Goal: Find specific page/section: Find specific page/section

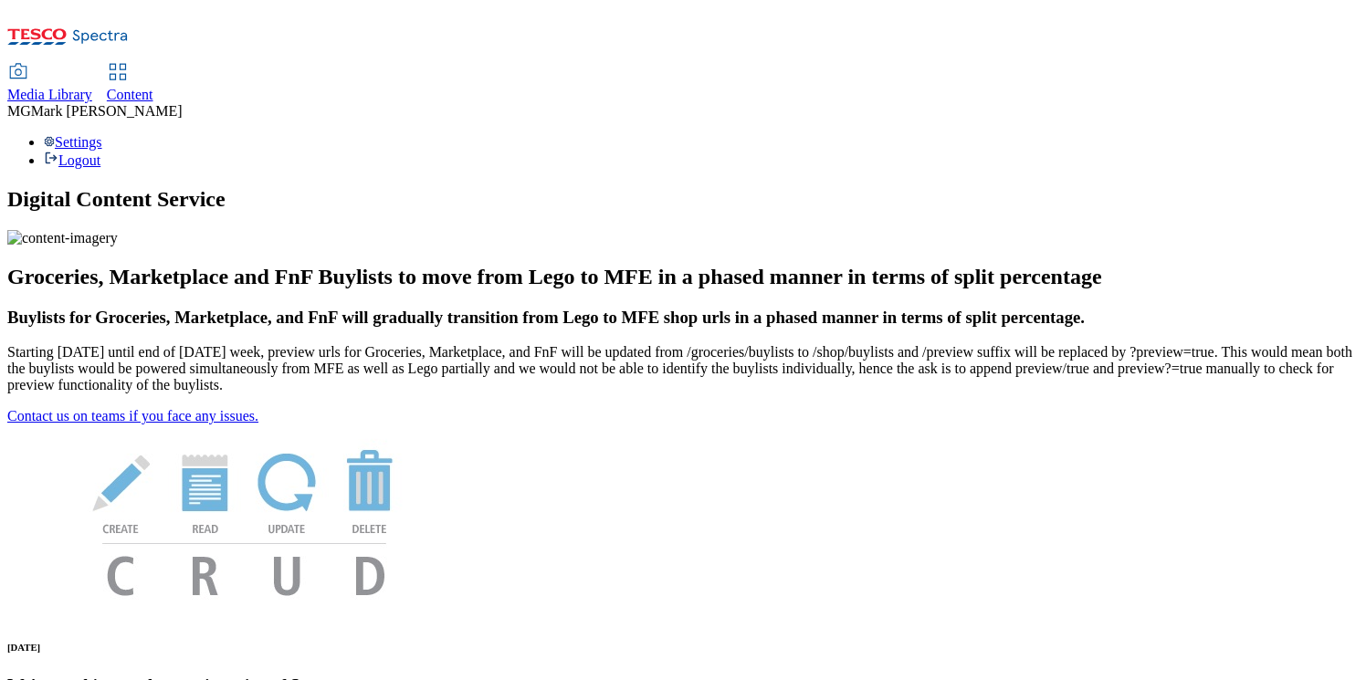
click at [153, 87] on span "Content" at bounding box center [130, 95] width 47 height 16
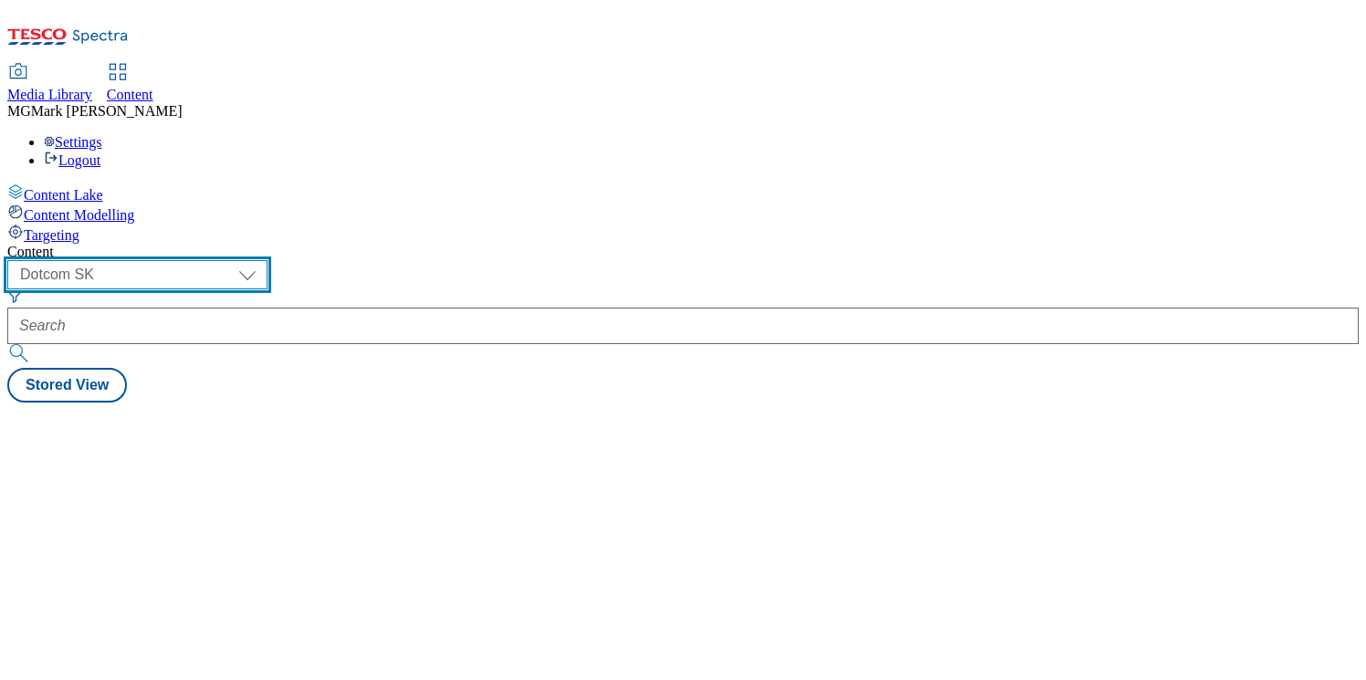
click at [268, 260] on select "Dotcom CZ Dotcom SK ghs-roi ghs-uk Phones UK" at bounding box center [137, 274] width 260 height 29
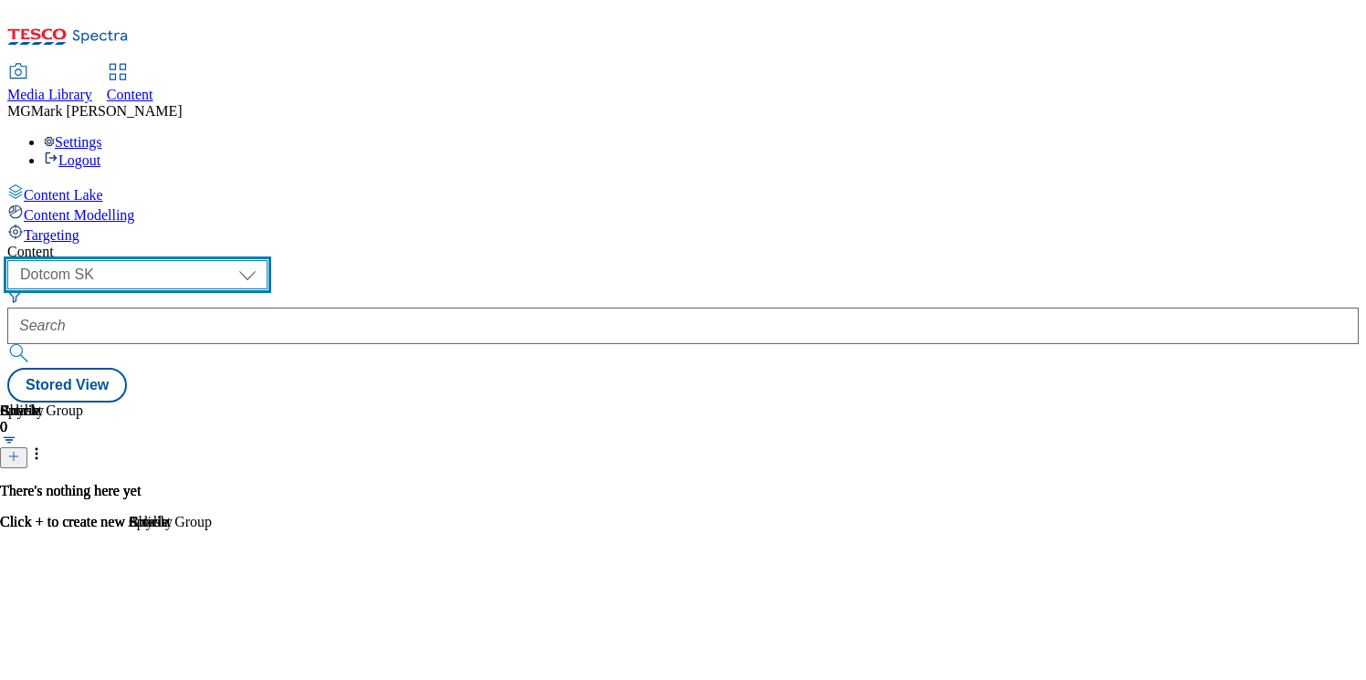
select select "ghs-uk"
click at [237, 260] on select "Dotcom CZ Dotcom SK ghs-roi ghs-uk Phones UK" at bounding box center [137, 274] width 260 height 29
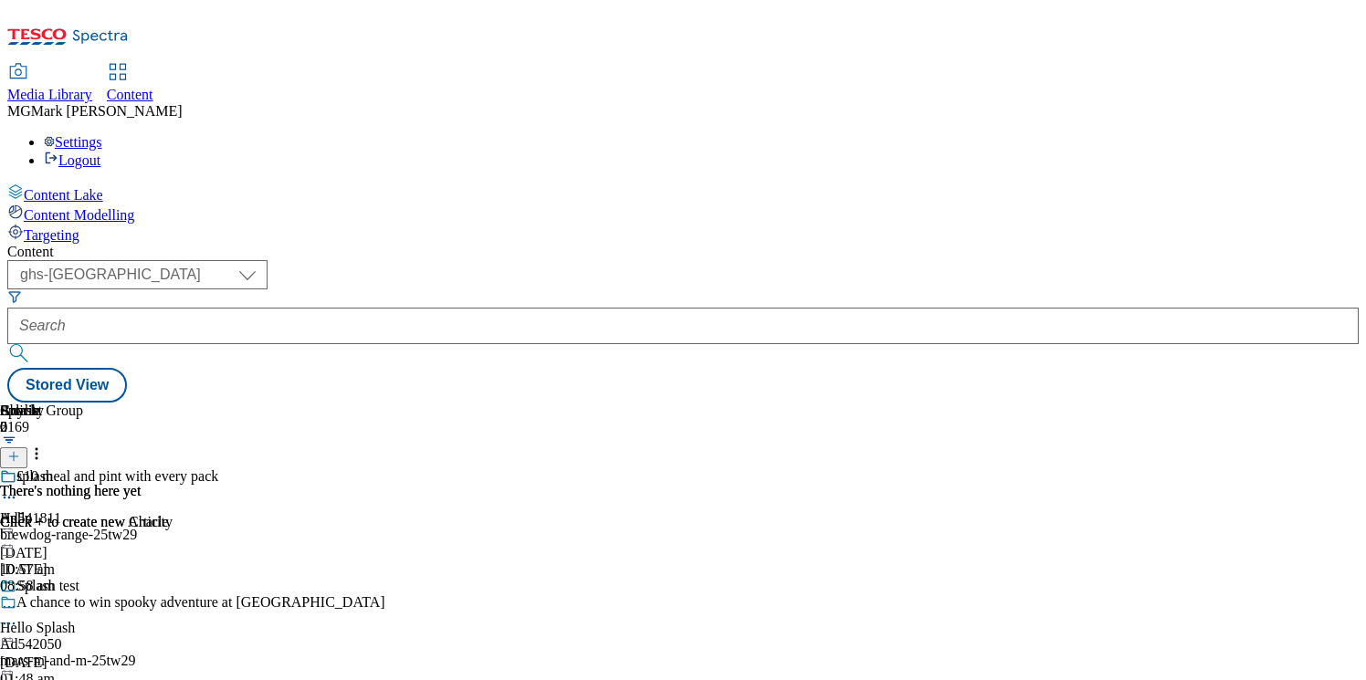
click at [92, 87] on span "Media Library" at bounding box center [49, 95] width 85 height 16
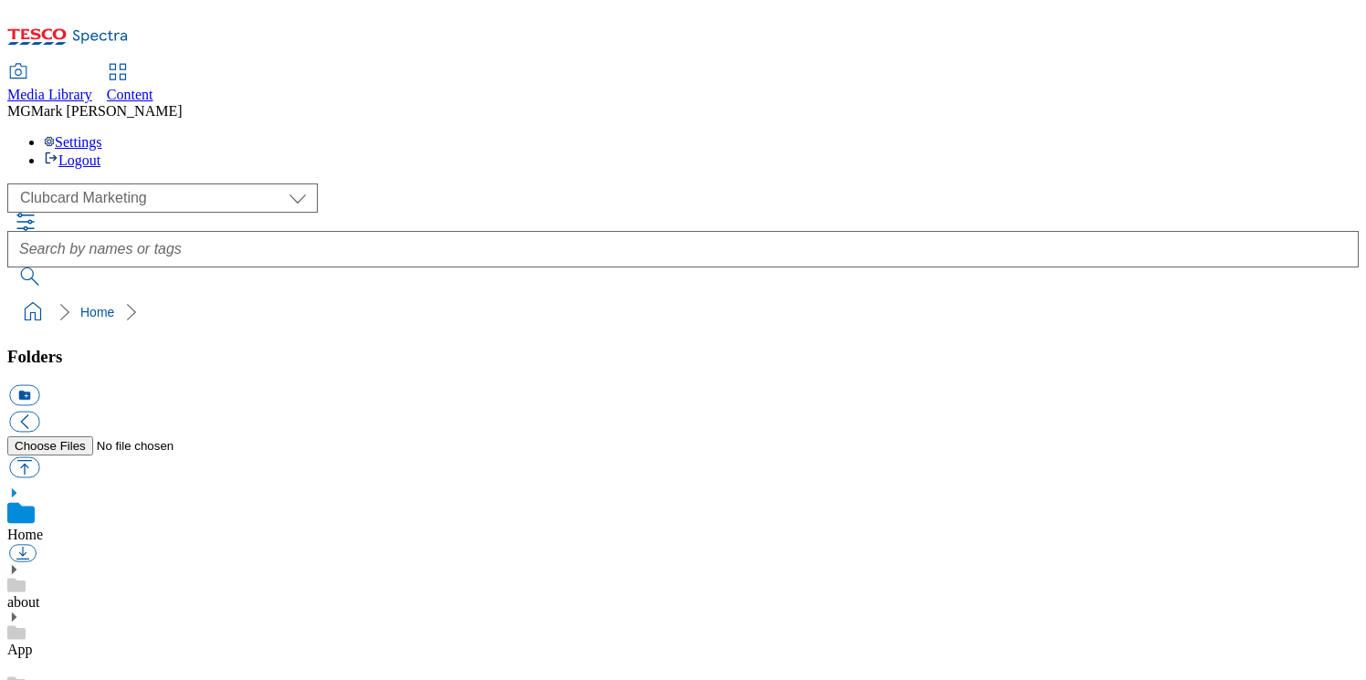
scroll to position [1642, 0]
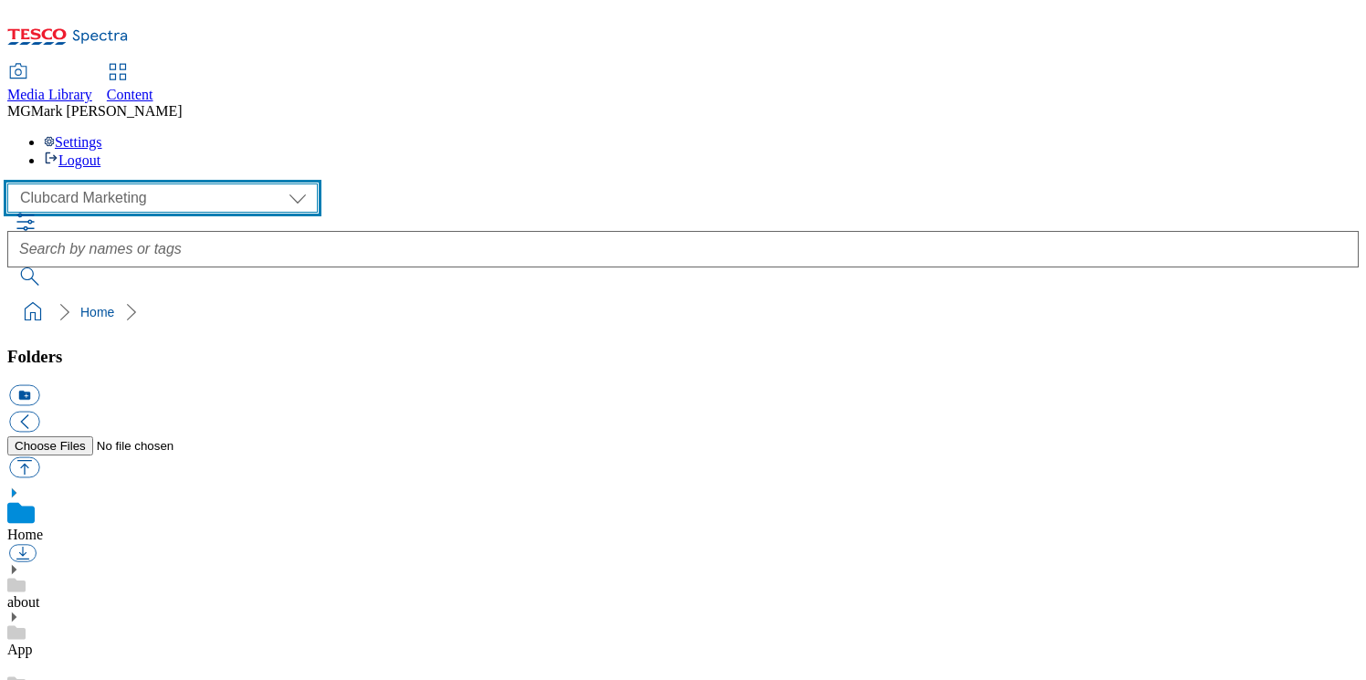
click at [92, 184] on select "Clubcard Marketing Dotcom UK FnF Stores GHS Marketing UK GHS Product UK GHS ROI…" at bounding box center [162, 198] width 310 height 29
select select "flare-homepage"
click at [13, 184] on select "Clubcard Marketing Dotcom UK FnF Stores GHS Marketing UK GHS Product UK GHS ROI…" at bounding box center [162, 198] width 310 height 29
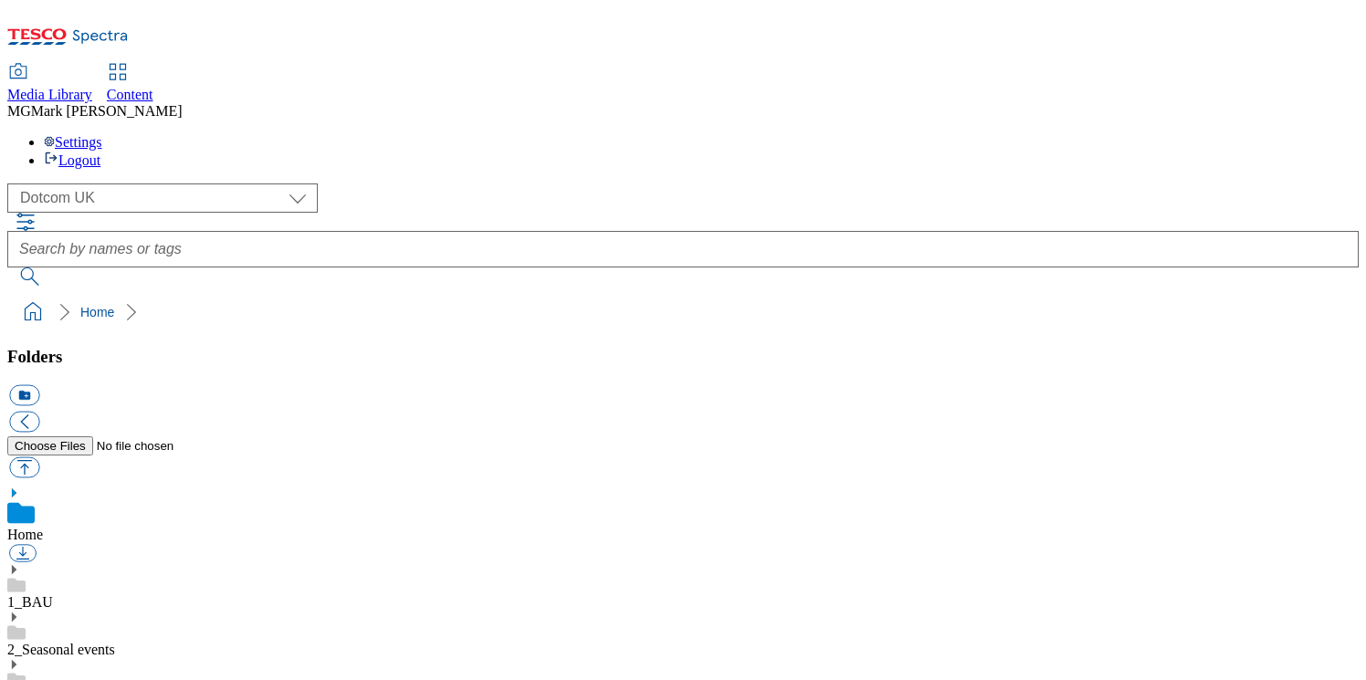
click at [20, 563] on icon at bounding box center [13, 569] width 13 height 13
click at [53, 594] on link "1_BAU" at bounding box center [30, 602] width 46 height 16
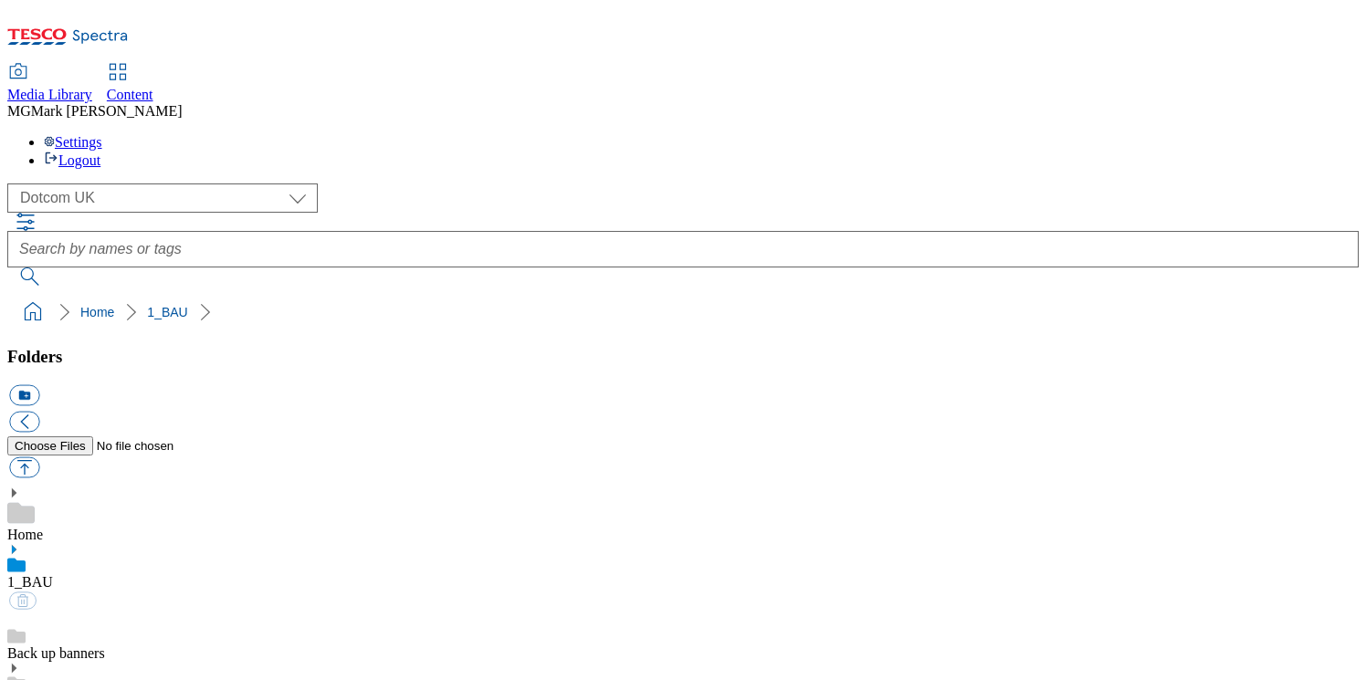
click at [117, 487] on div "Home" at bounding box center [682, 515] width 1351 height 57
